Goal: Task Accomplishment & Management: Use online tool/utility

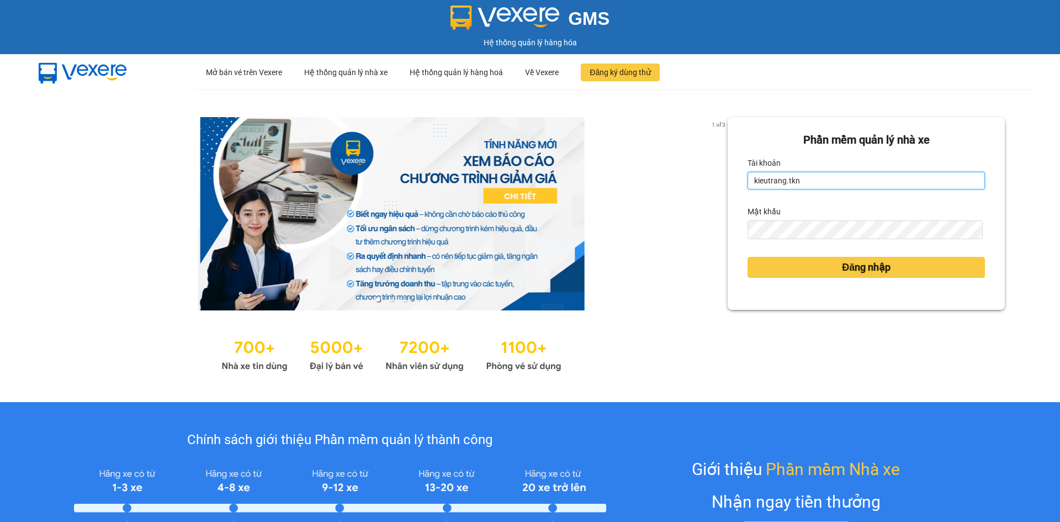
click at [825, 182] on input "kieutrang.tkn" at bounding box center [866, 181] width 237 height 18
type input "vocongchanh.tkn"
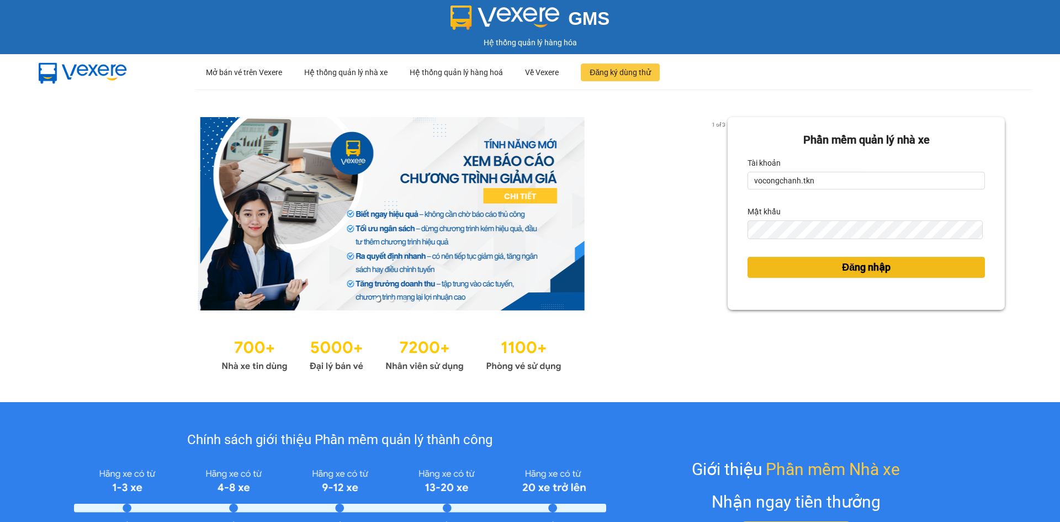
click at [844, 271] on span "Đăng nhập" at bounding box center [866, 267] width 49 height 15
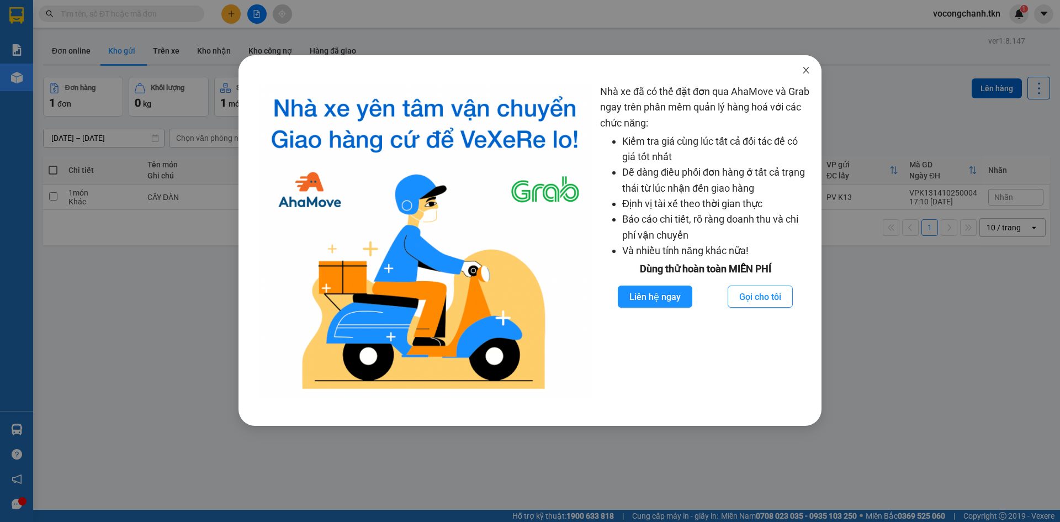
click at [806, 72] on icon "close" at bounding box center [806, 70] width 6 height 7
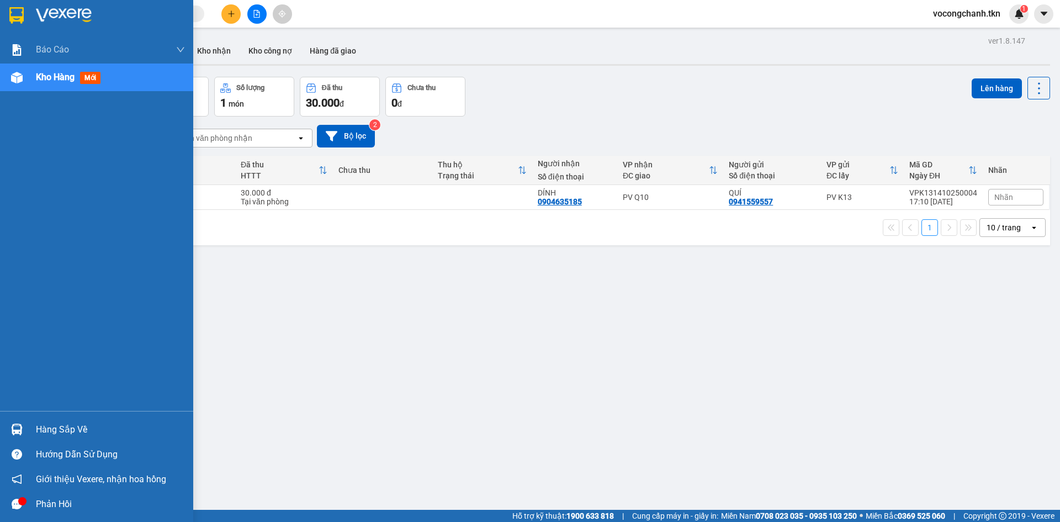
click at [47, 420] on div "Hàng sắp về" at bounding box center [96, 429] width 193 height 25
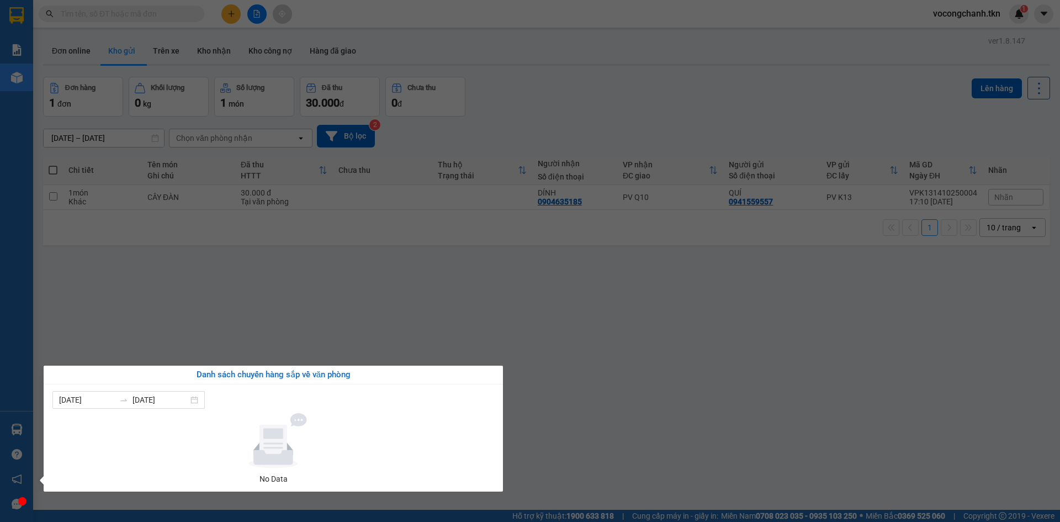
click at [245, 336] on section "Kết quả tìm kiếm ( 0 ) Bộ lọc No Data vocongchanh.tkn 1 Báo cáo Mẫu 1: Báo cáo …" at bounding box center [530, 261] width 1060 height 522
